Goal: Information Seeking & Learning: Understand process/instructions

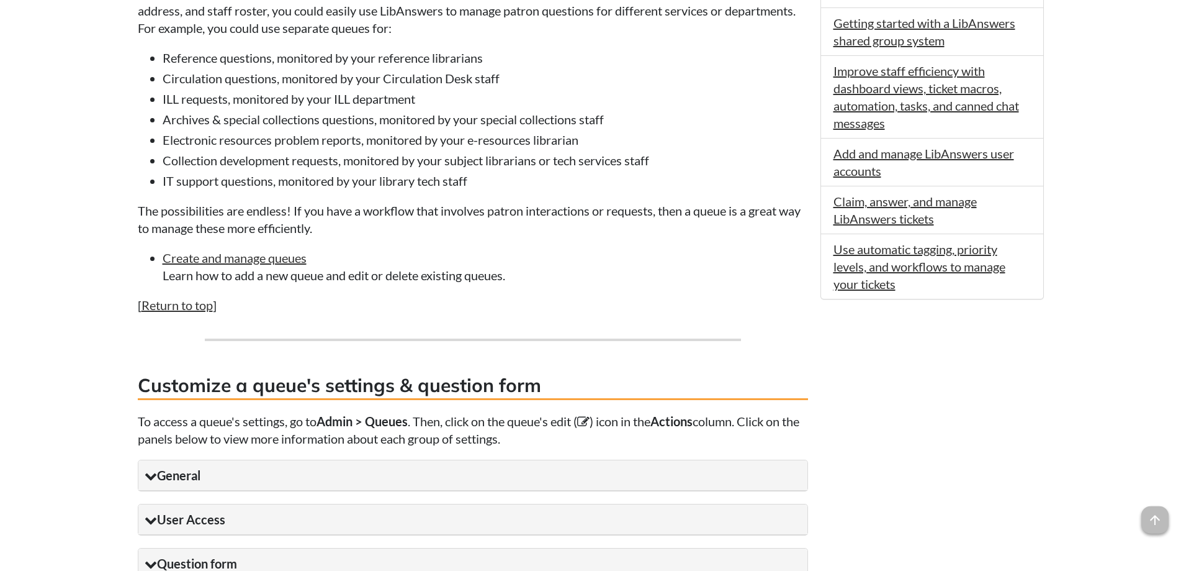
scroll to position [823, 0]
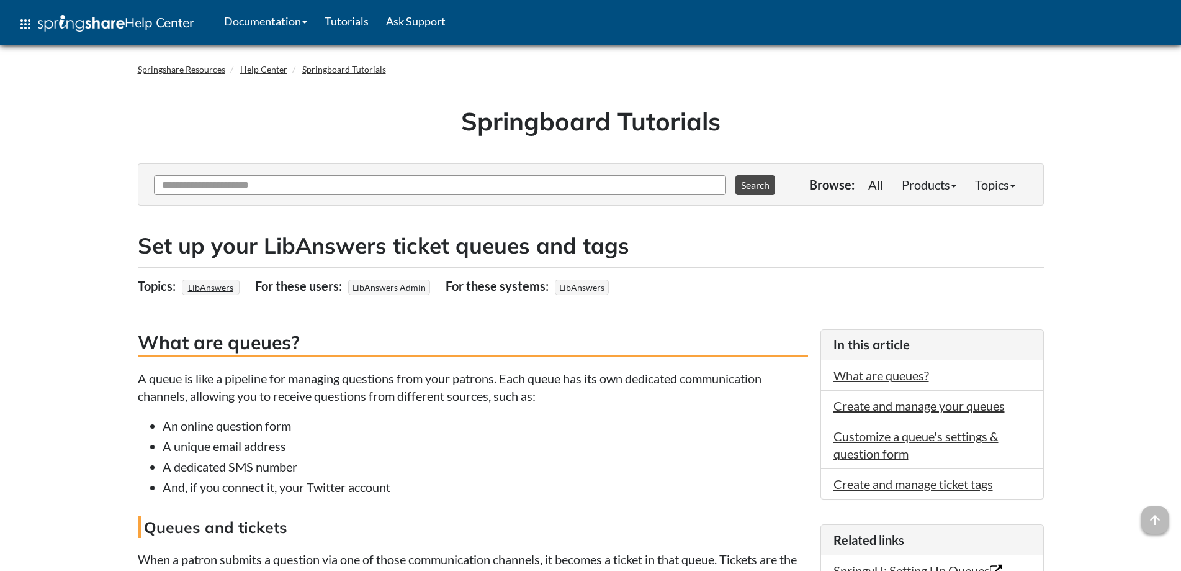
click at [410, 107] on h1 "Springboard Tutorials" at bounding box center [591, 121] width 888 height 35
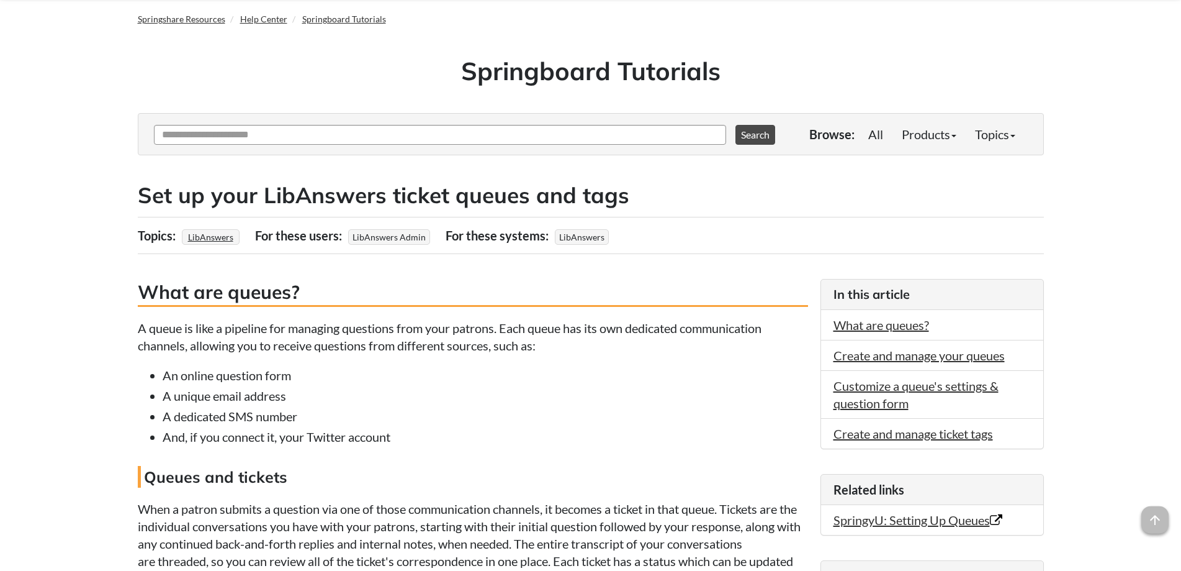
scroll to position [253, 0]
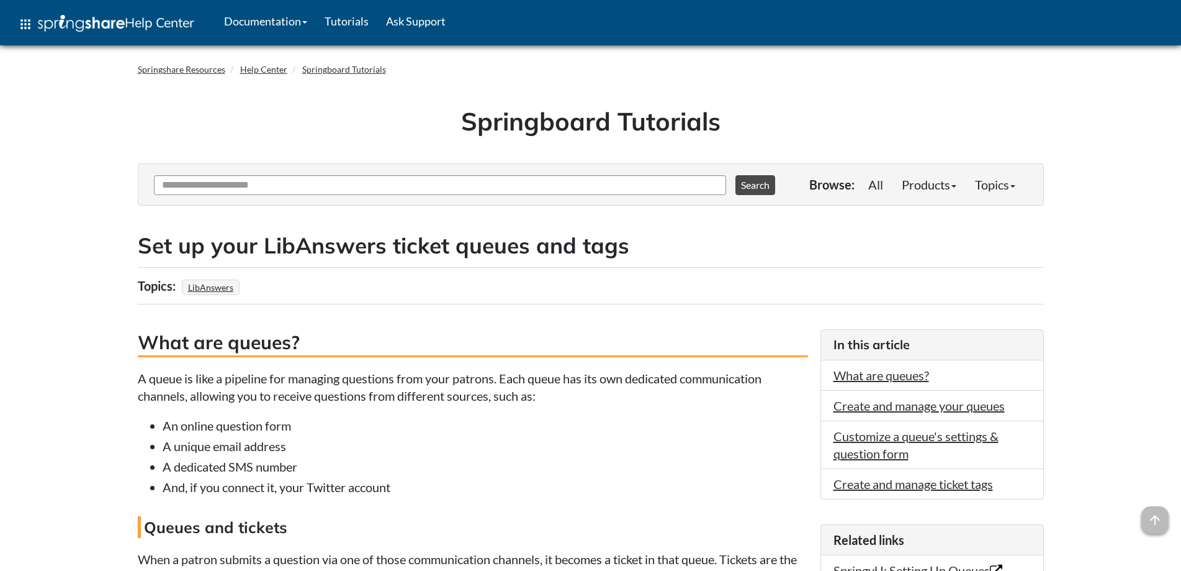
scroll to position [443, 0]
